Goal: Obtain resource: Download file/media

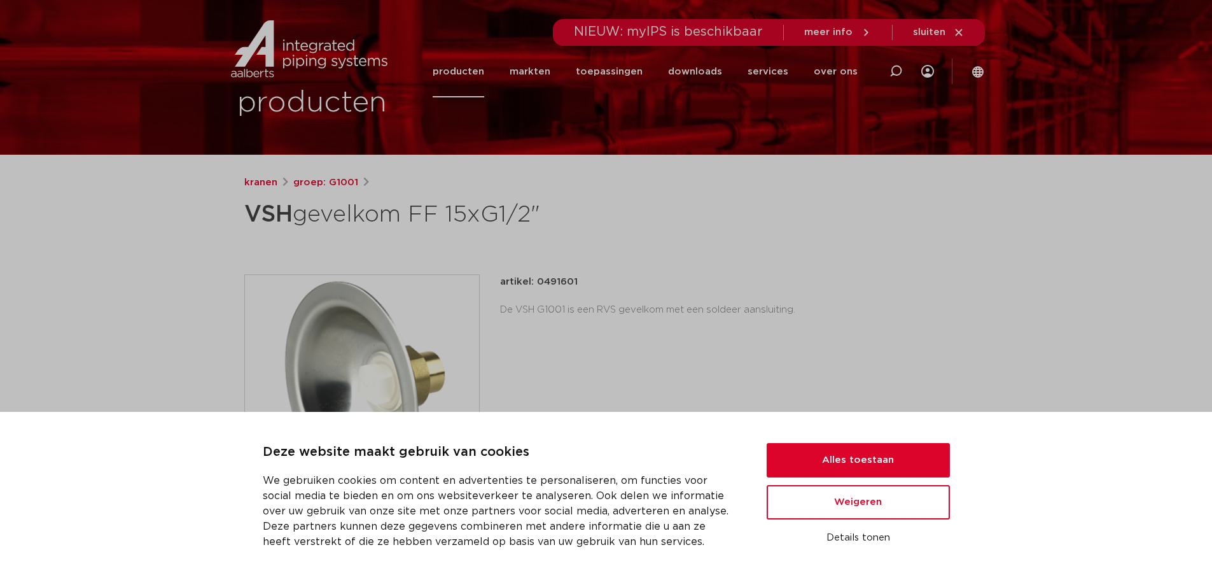
scroll to position [85, 0]
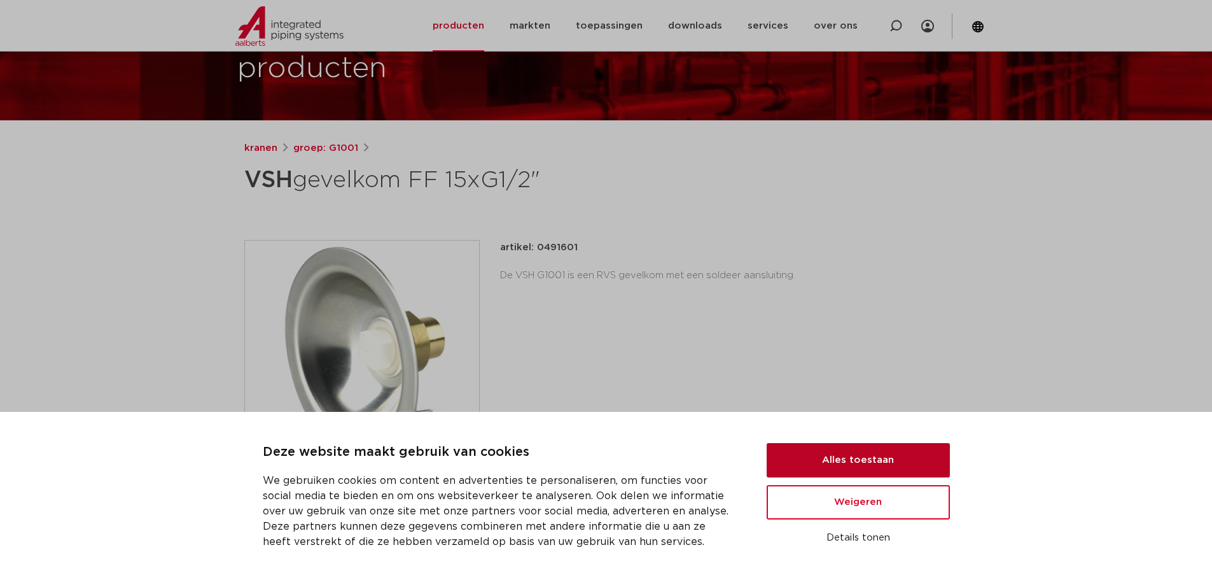
click at [819, 464] on button "Alles toestaan" at bounding box center [858, 460] width 183 height 34
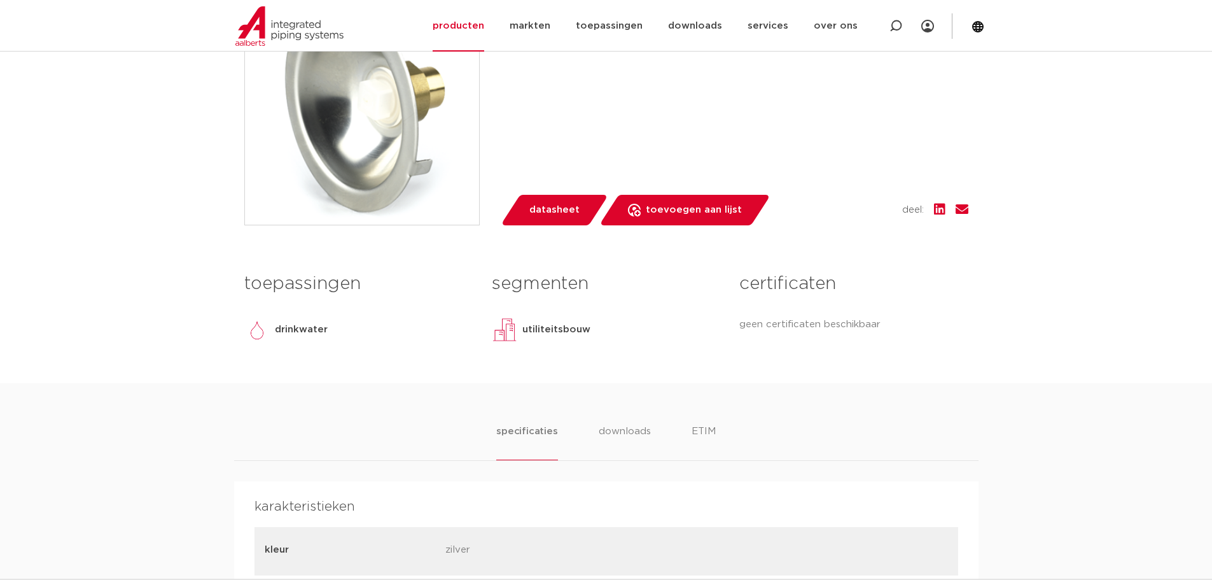
scroll to position [424, 0]
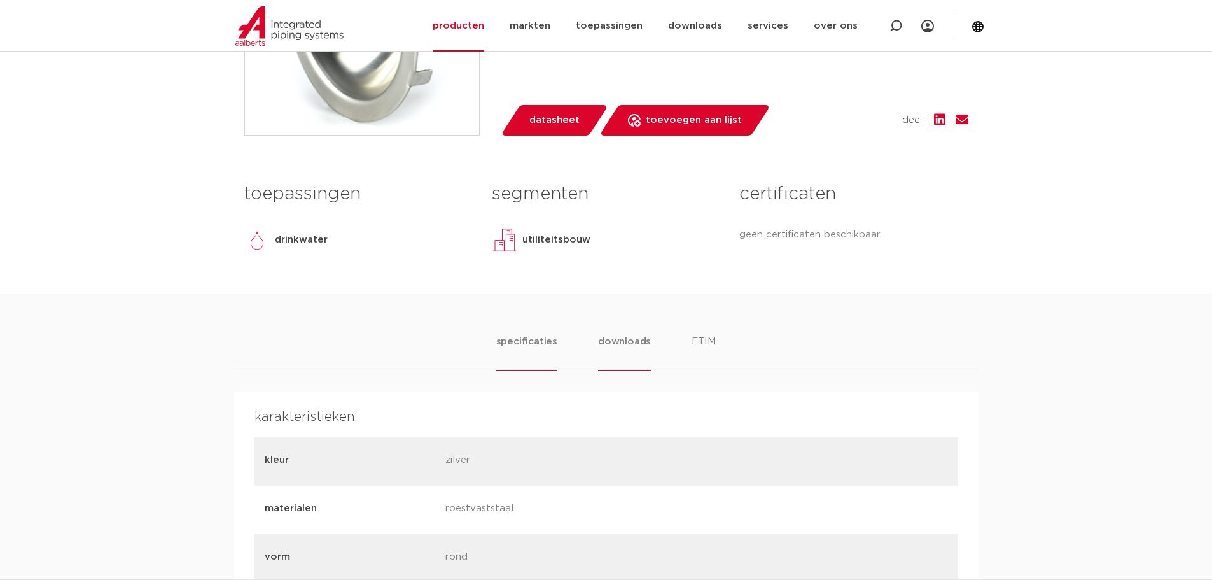
click at [618, 346] on li "downloads" at bounding box center [624, 352] width 53 height 36
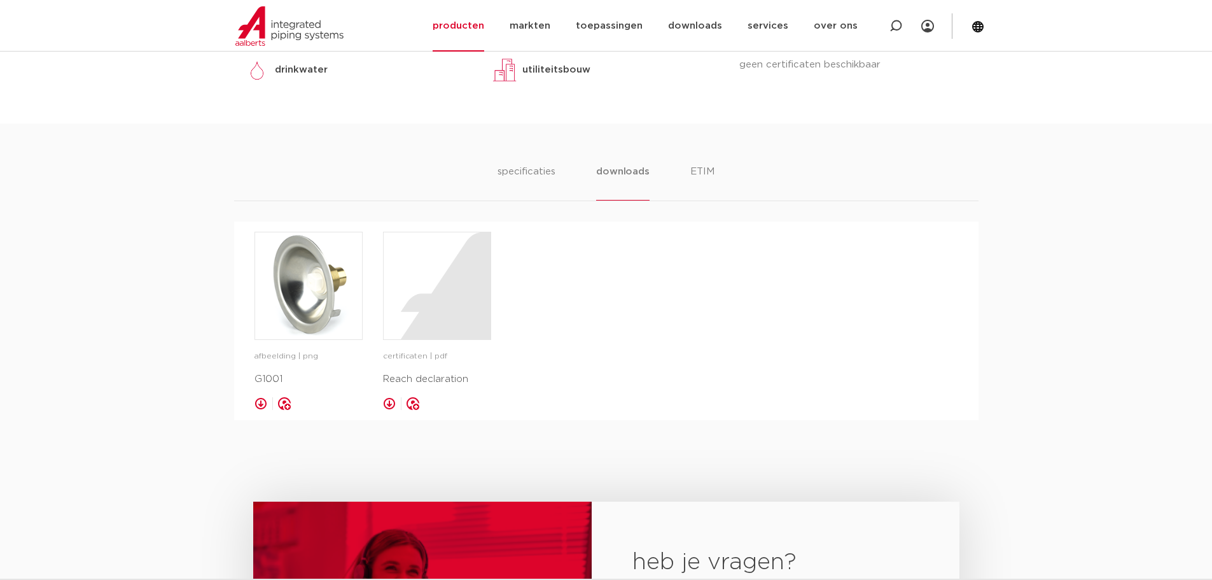
scroll to position [594, 0]
click at [302, 324] on img at bounding box center [308, 286] width 107 height 107
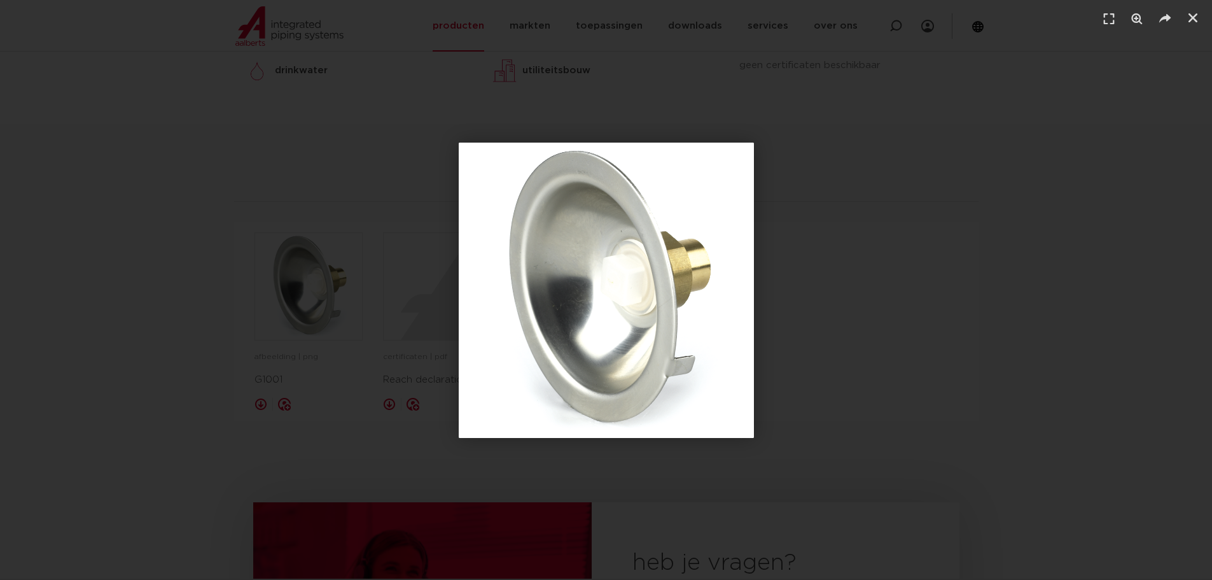
click at [783, 308] on div "1 / 1" at bounding box center [606, 290] width 1123 height 491
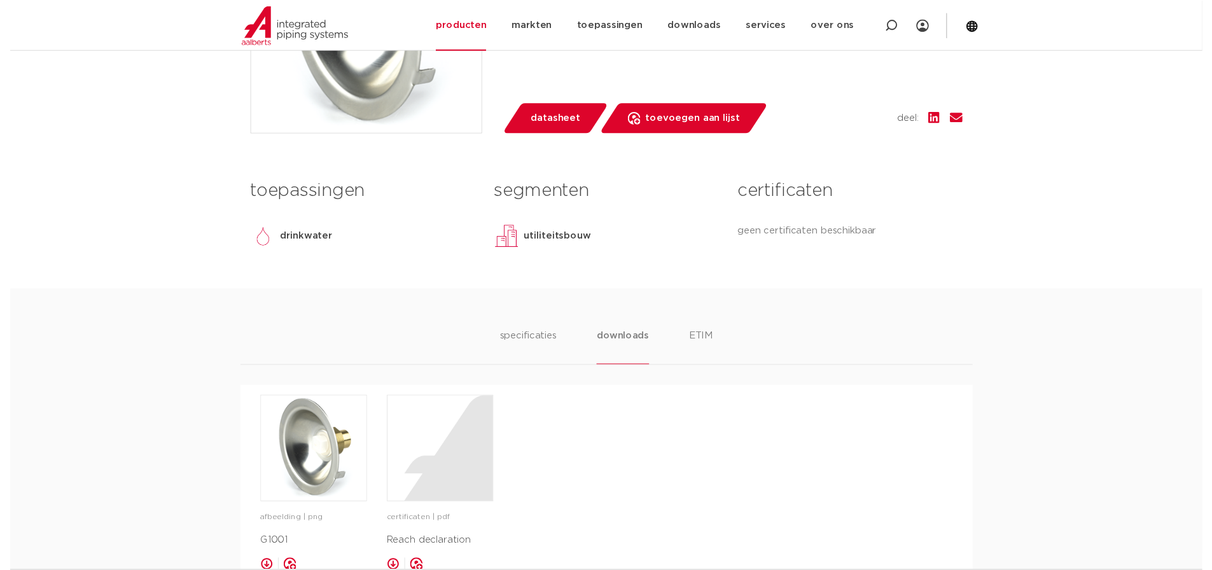
scroll to position [254, 0]
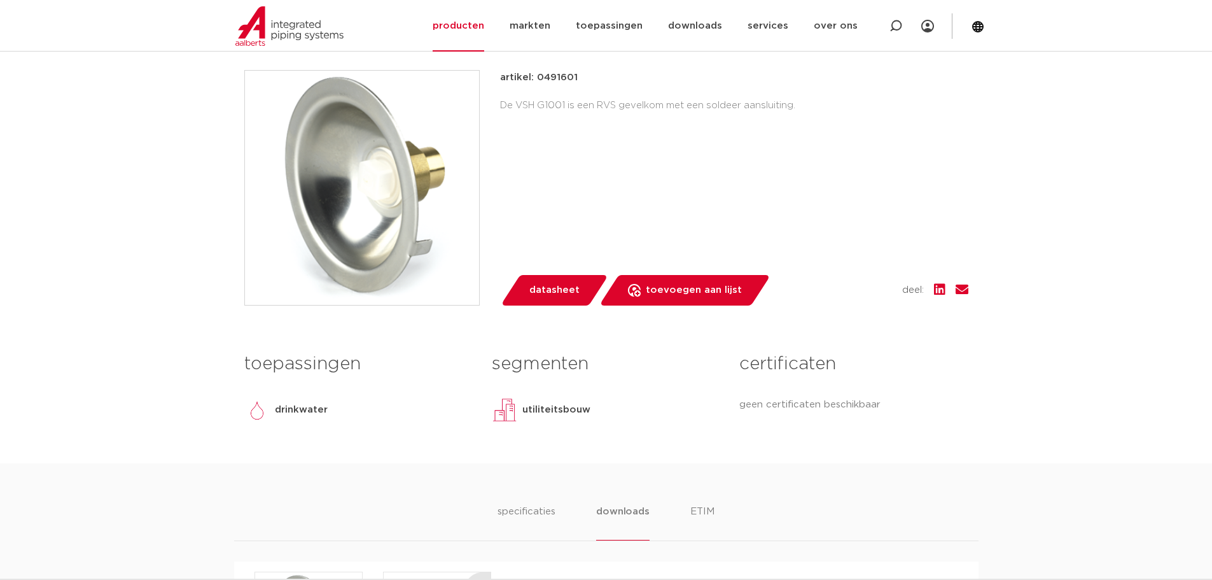
click at [538, 289] on span "datasheet" at bounding box center [554, 290] width 50 height 20
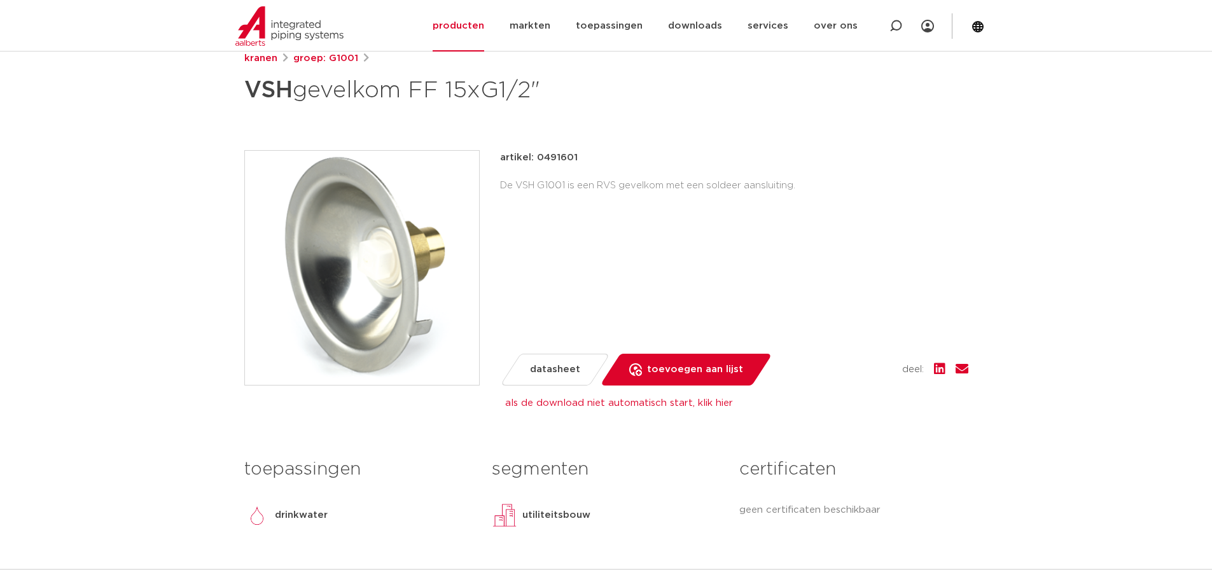
scroll to position [85, 0]
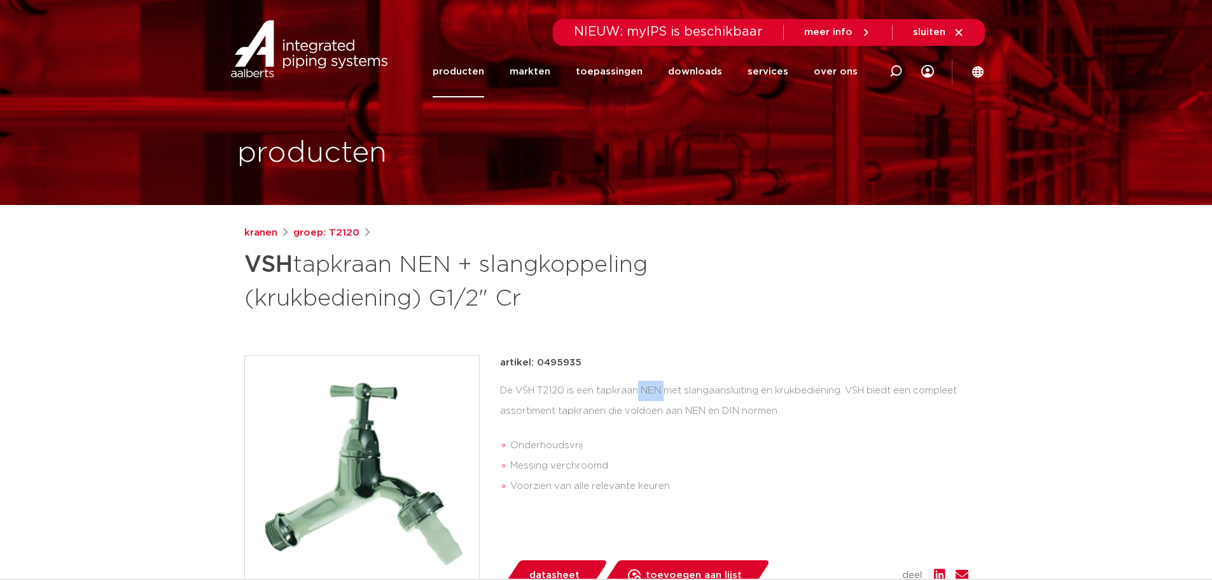
drag, startPoint x: 540, startPoint y: 389, endPoint x: 566, endPoint y: 393, distance: 26.9
click at [566, 393] on div "De VSH T2120 is een tapkraan NEN met slangaansluiting en krukbediening. VSH bie…" at bounding box center [734, 440] width 468 height 121
copy div "T2120"
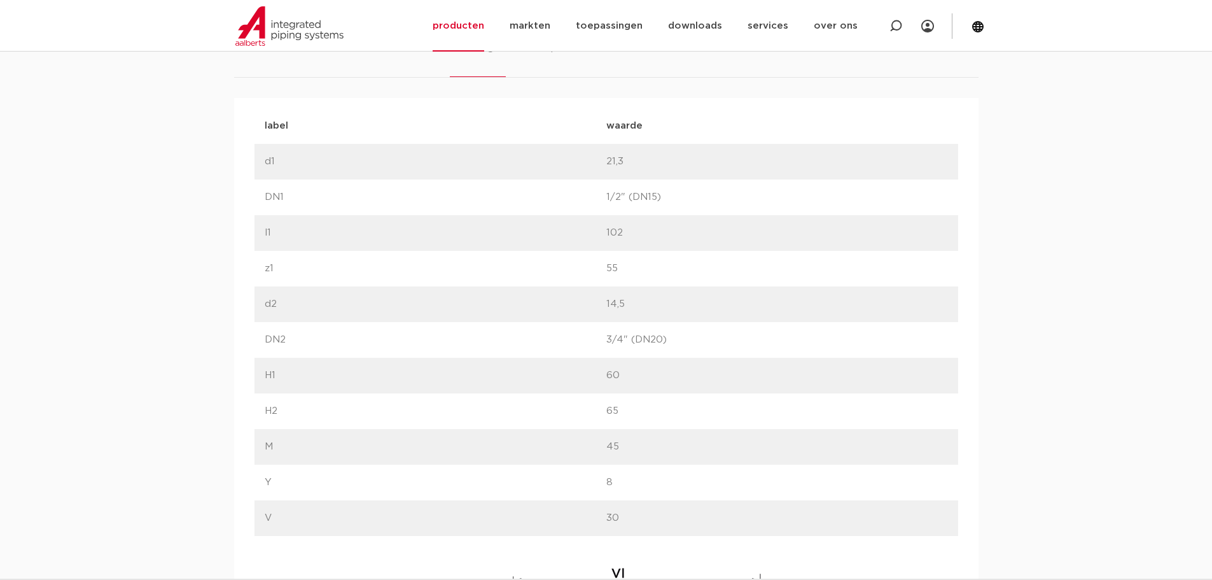
scroll to position [833, 0]
